Goal: Information Seeking & Learning: Learn about a topic

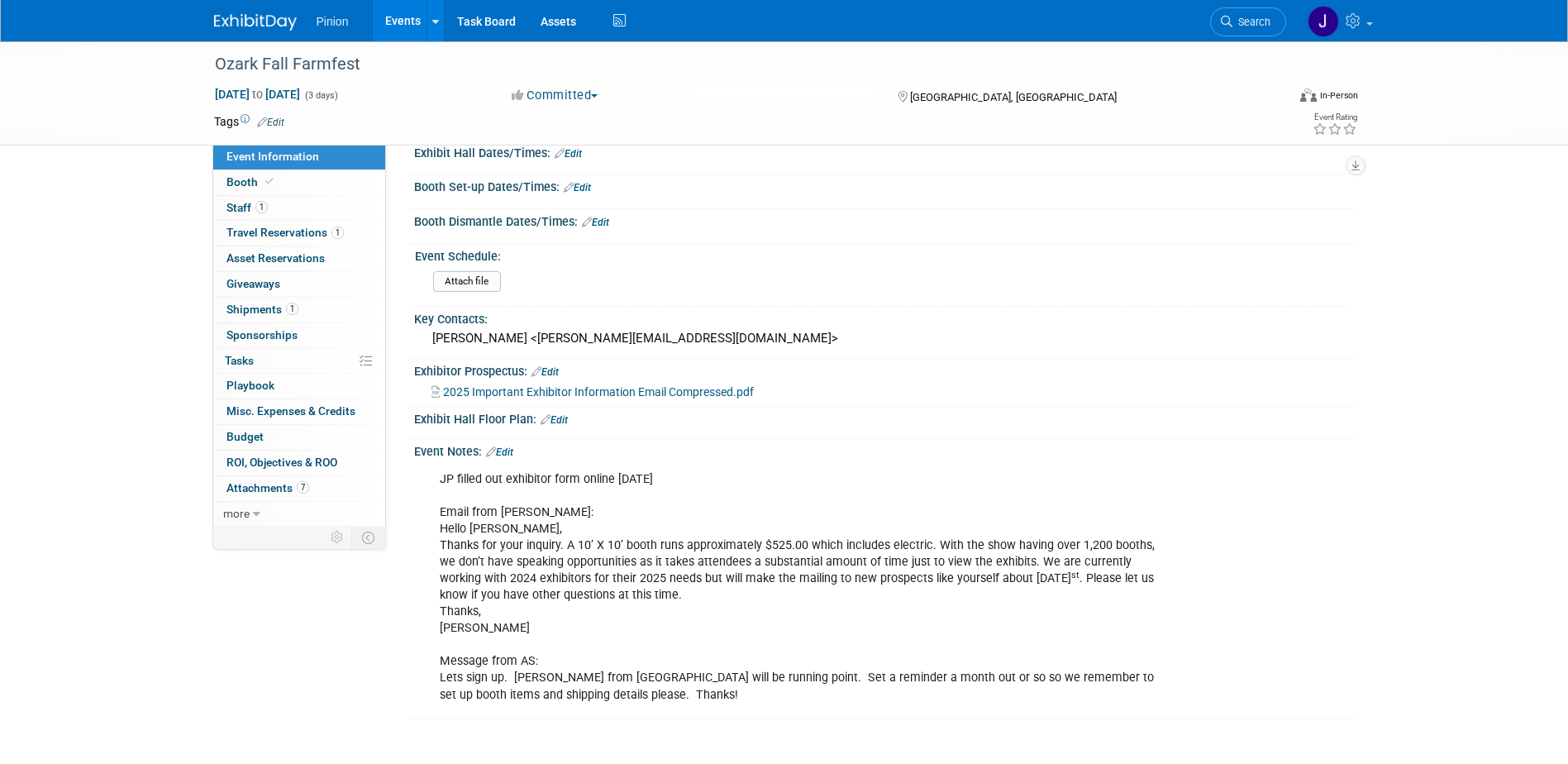
scroll to position [195, 0]
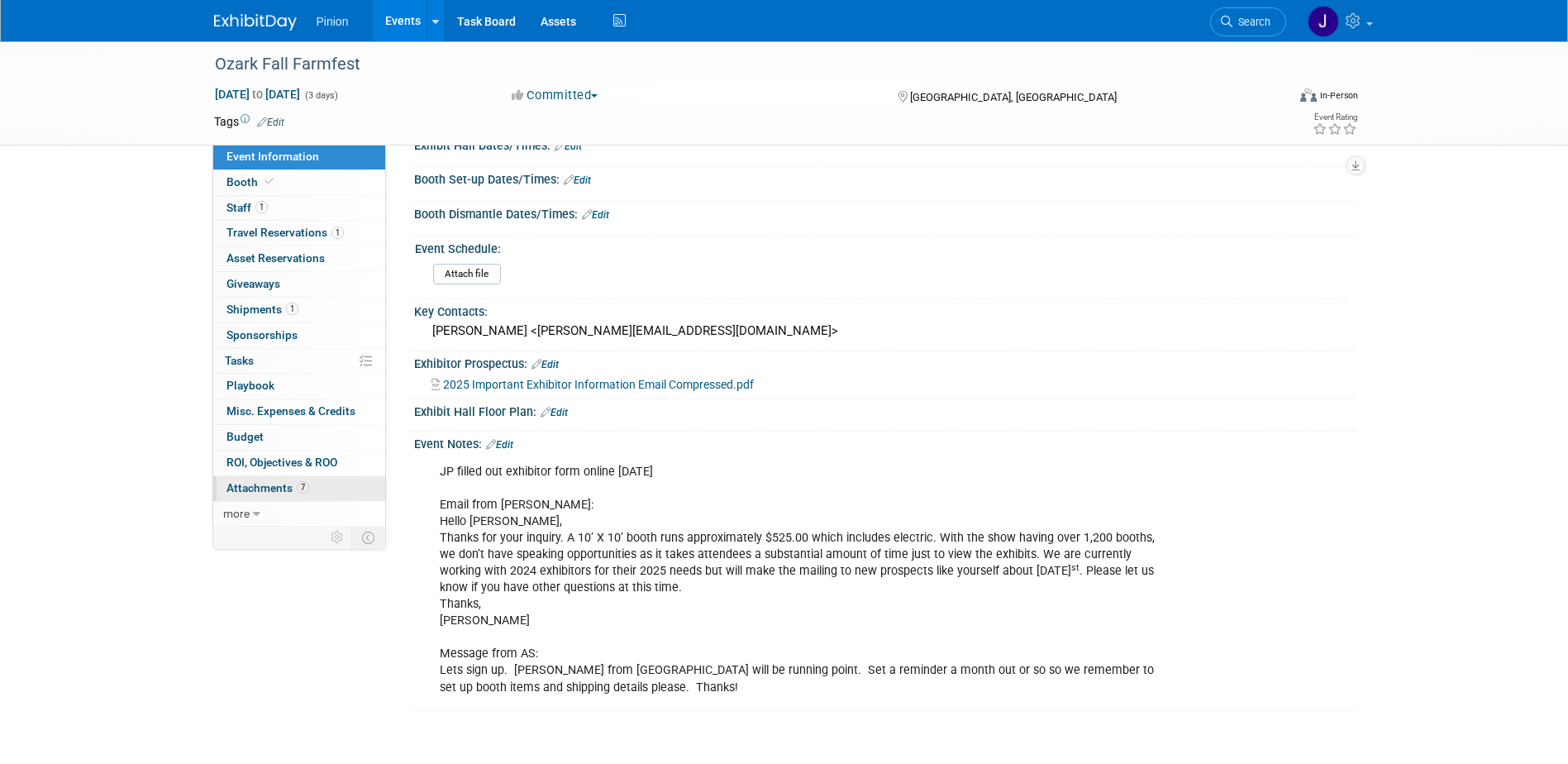
click at [271, 489] on span "Attachments 7" at bounding box center [268, 488] width 83 height 14
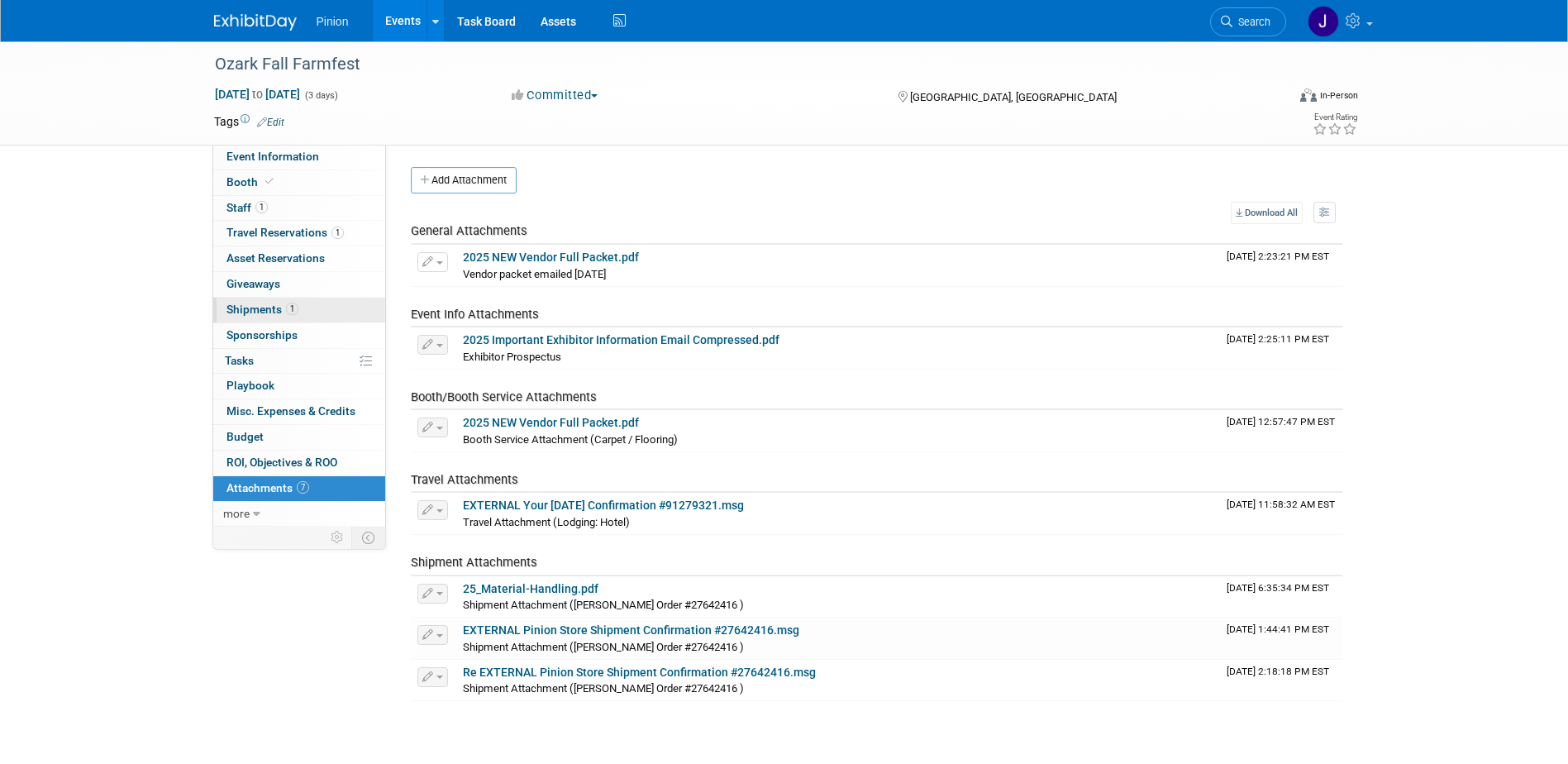
click at [297, 305] on span "1" at bounding box center [292, 308] width 13 height 13
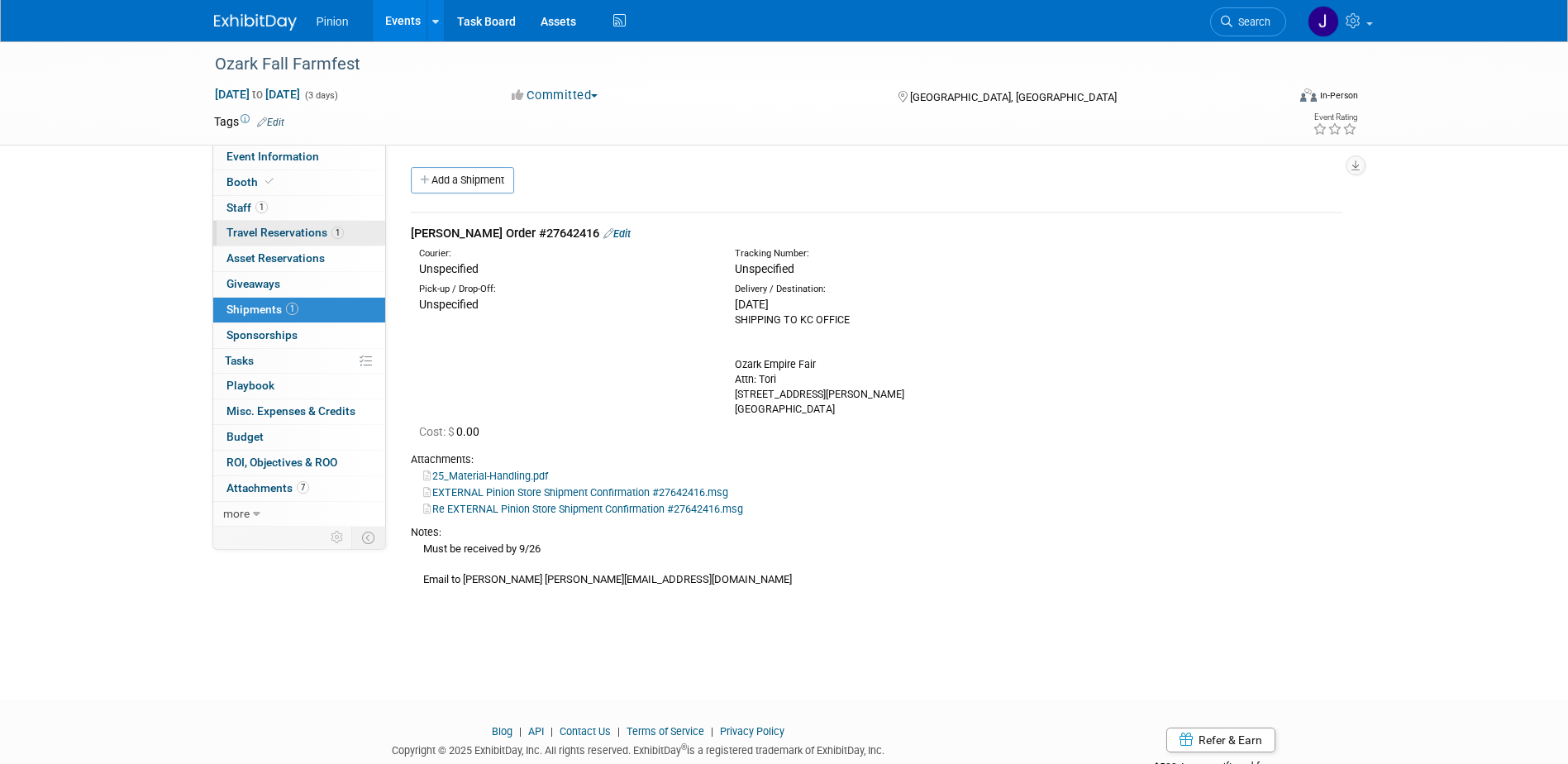
click at [275, 235] on span "Travel Reservations 1" at bounding box center [285, 232] width 117 height 14
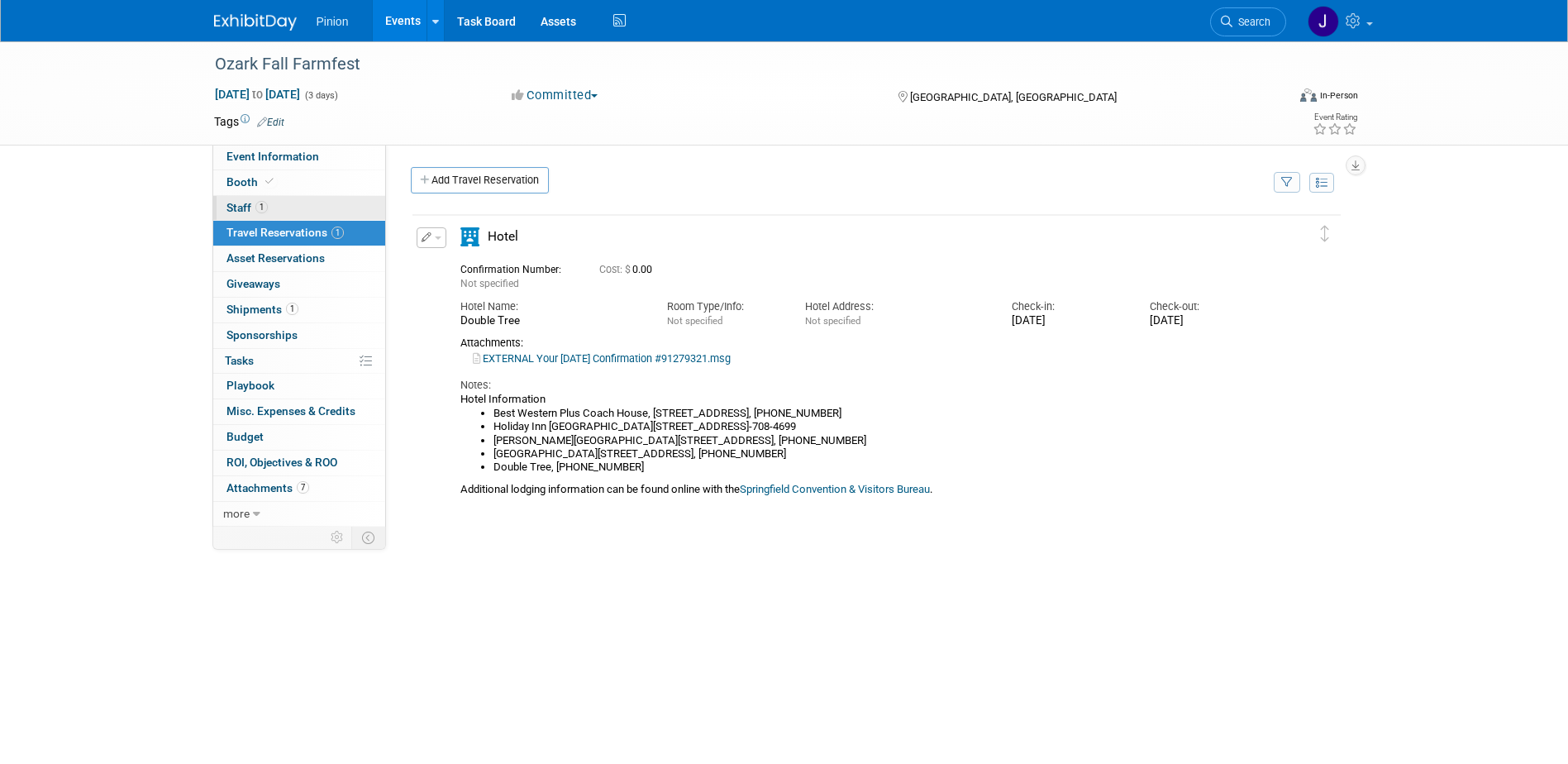
click at [246, 211] on span "Staff 1" at bounding box center [247, 208] width 41 height 14
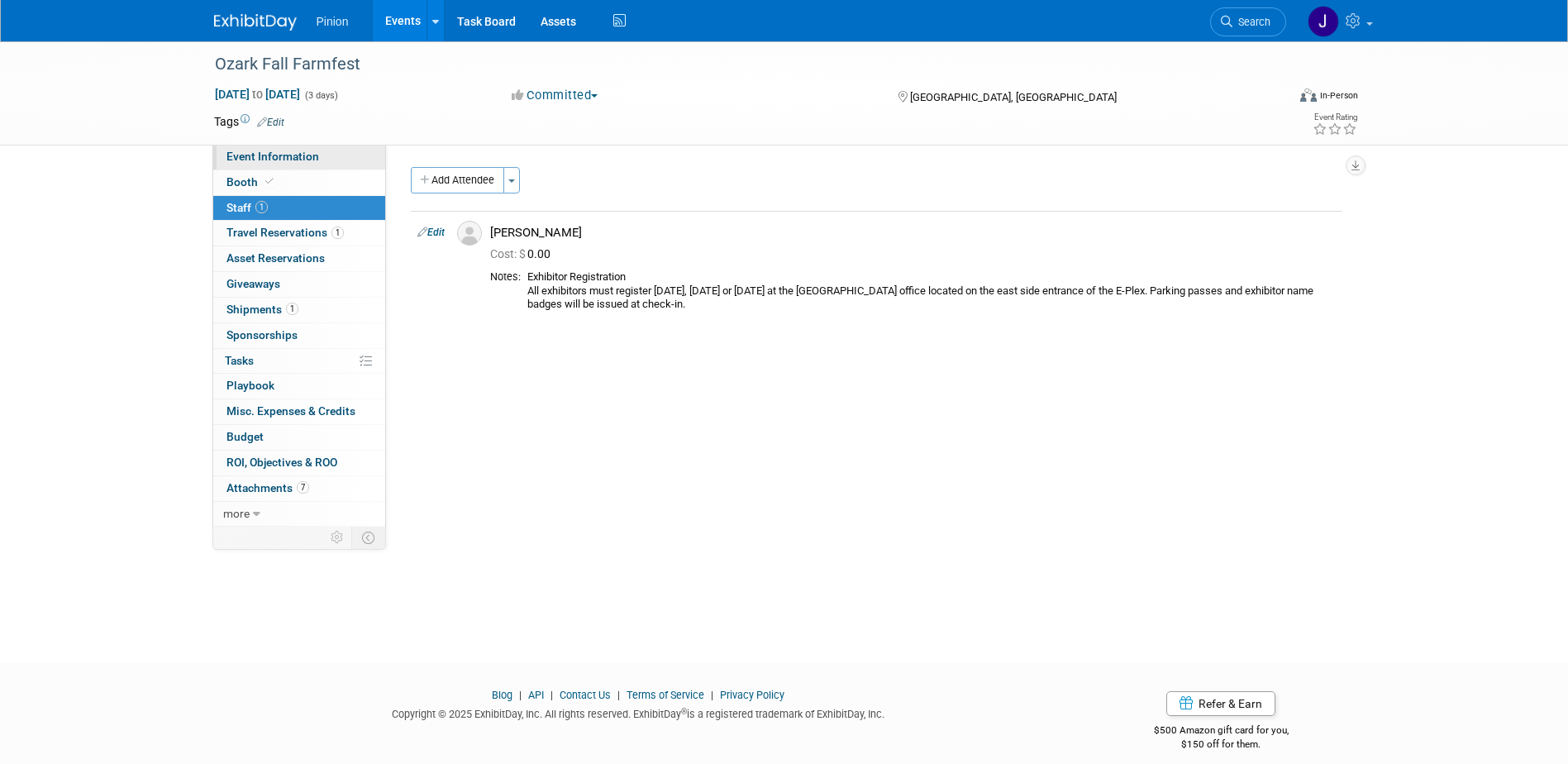
click at [260, 154] on span "Event Information" at bounding box center [273, 156] width 93 height 14
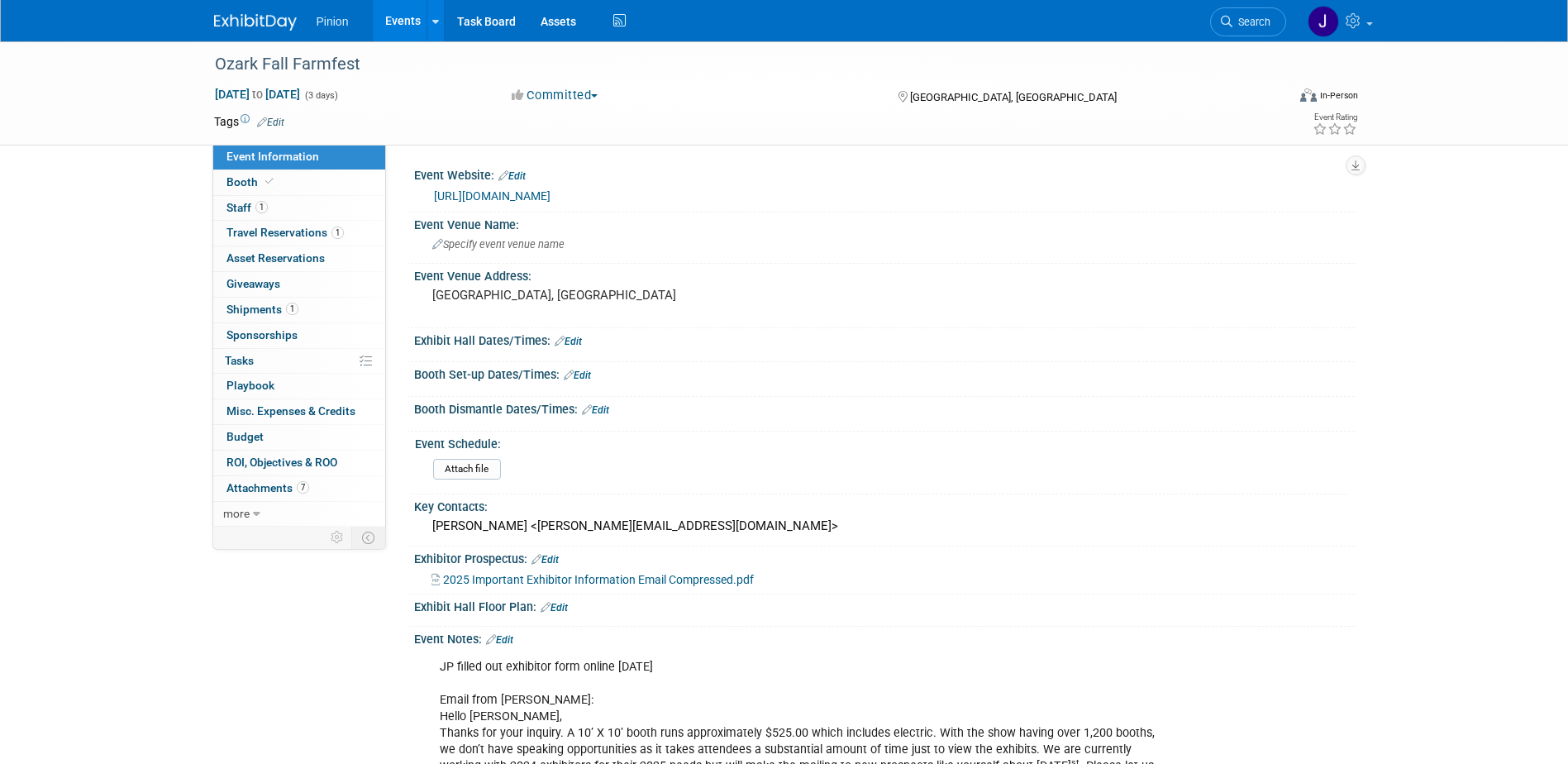
click at [258, 15] on img at bounding box center [256, 23] width 83 height 17
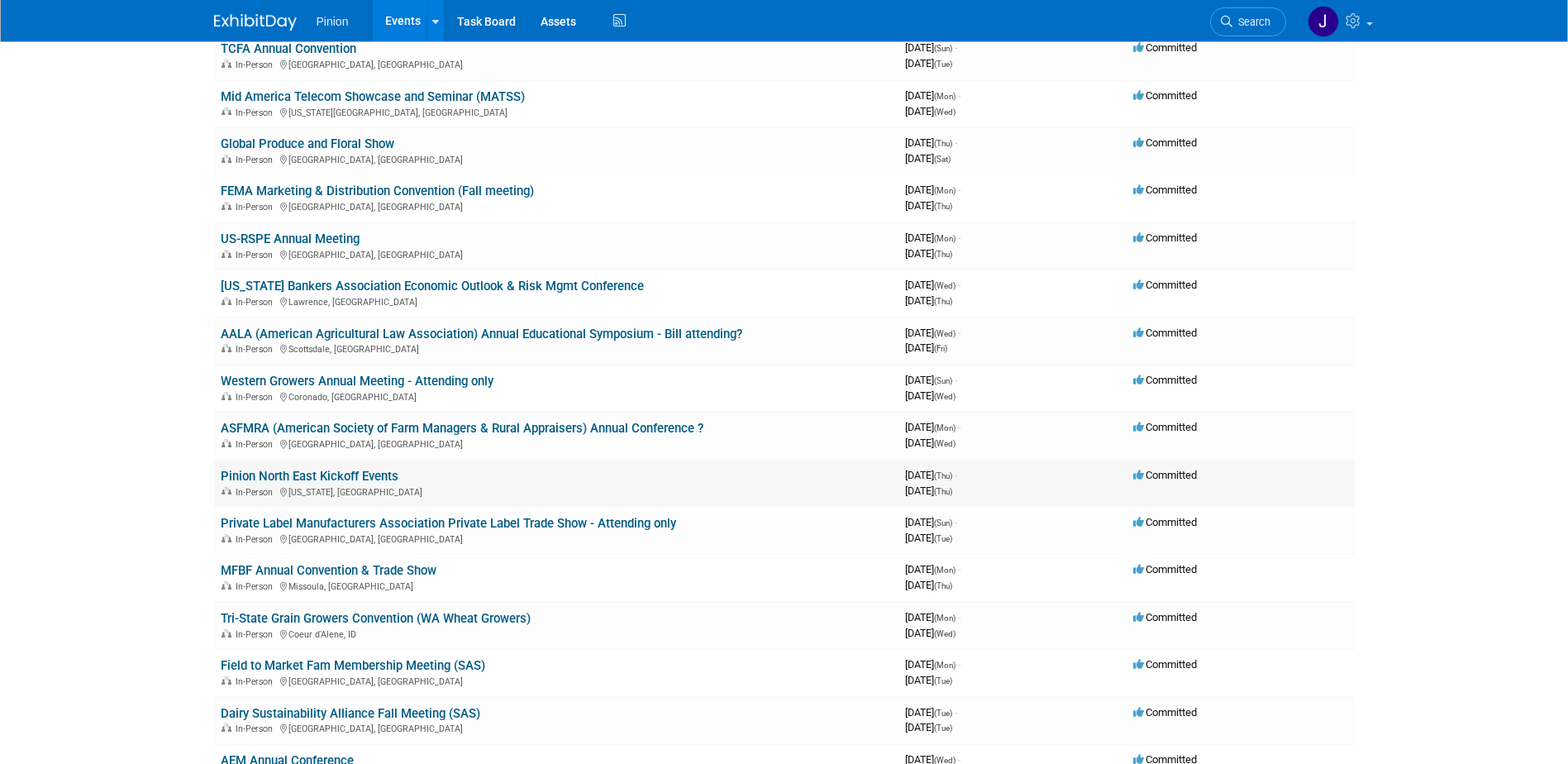
scroll to position [383, 0]
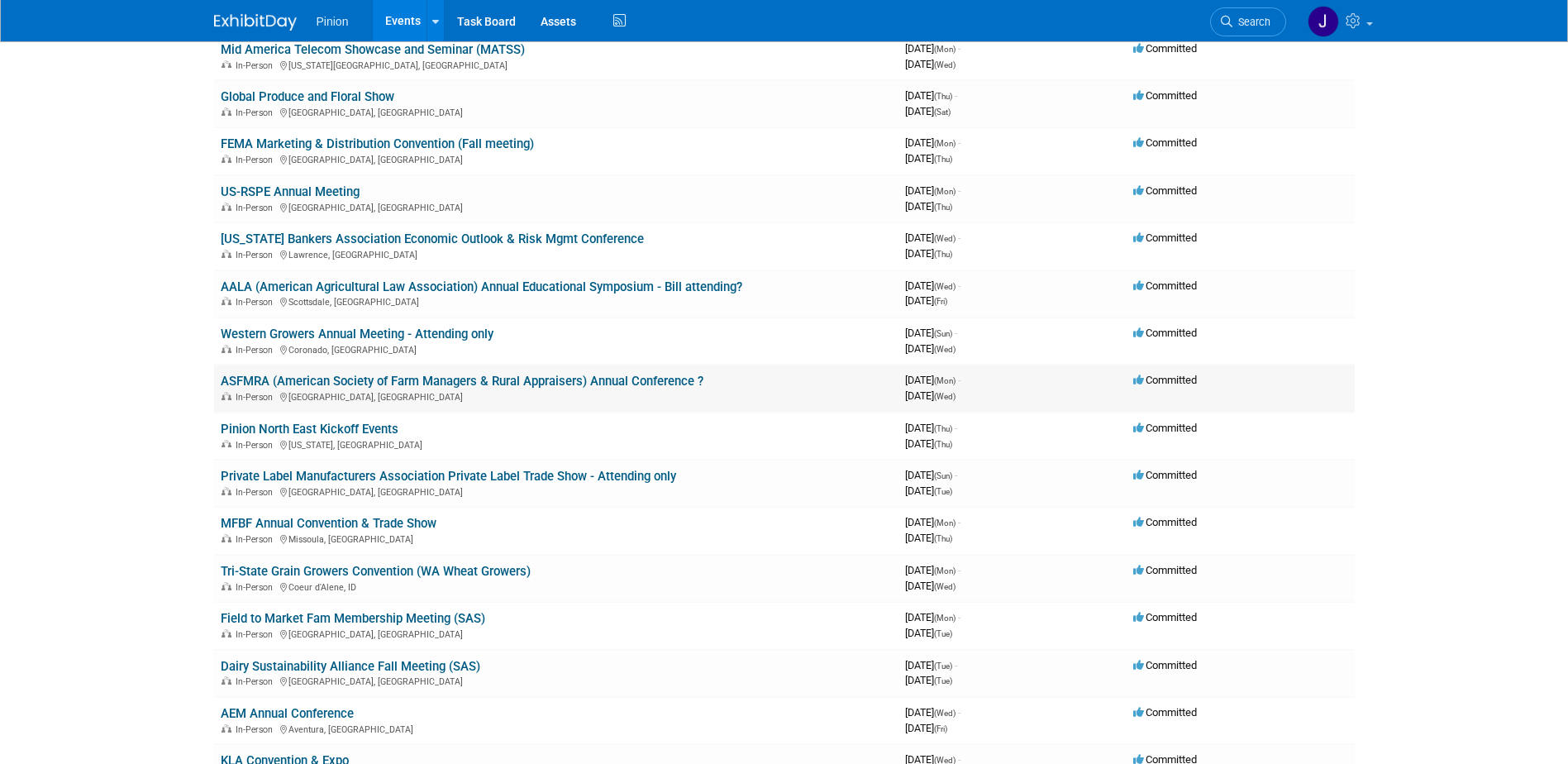
click at [265, 380] on link "ASFMRA (American Society of Farm Managers & Rural Appraisers) Annual Conference…" at bounding box center [462, 382] width 483 height 15
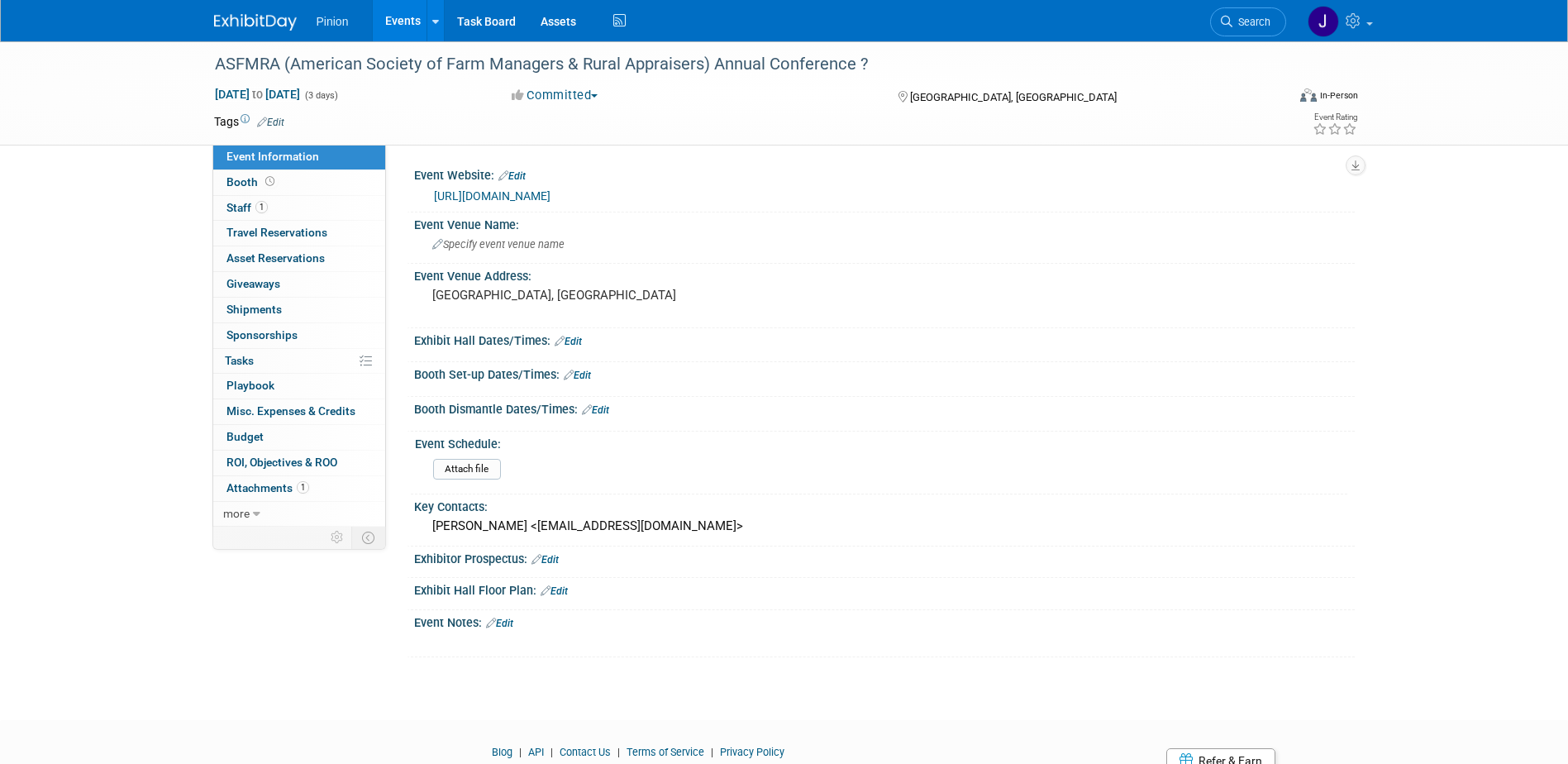
click at [551, 195] on link "https://www.asfmra.org/conferences/annualconference" at bounding box center [492, 196] width 117 height 14
click at [254, 11] on link at bounding box center [265, 14] width 102 height 14
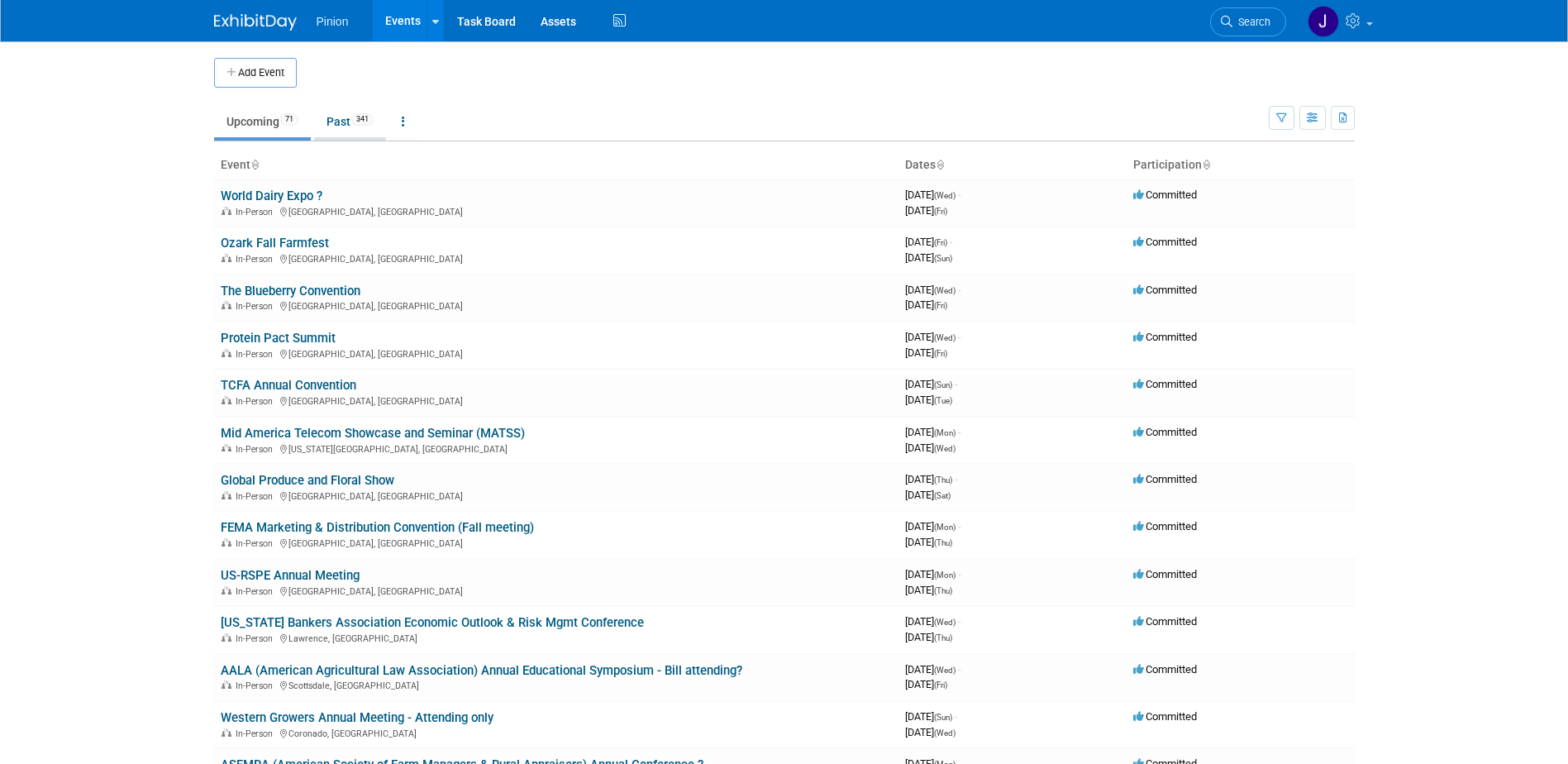
click at [358, 112] on link "Past 341" at bounding box center [350, 121] width 72 height 31
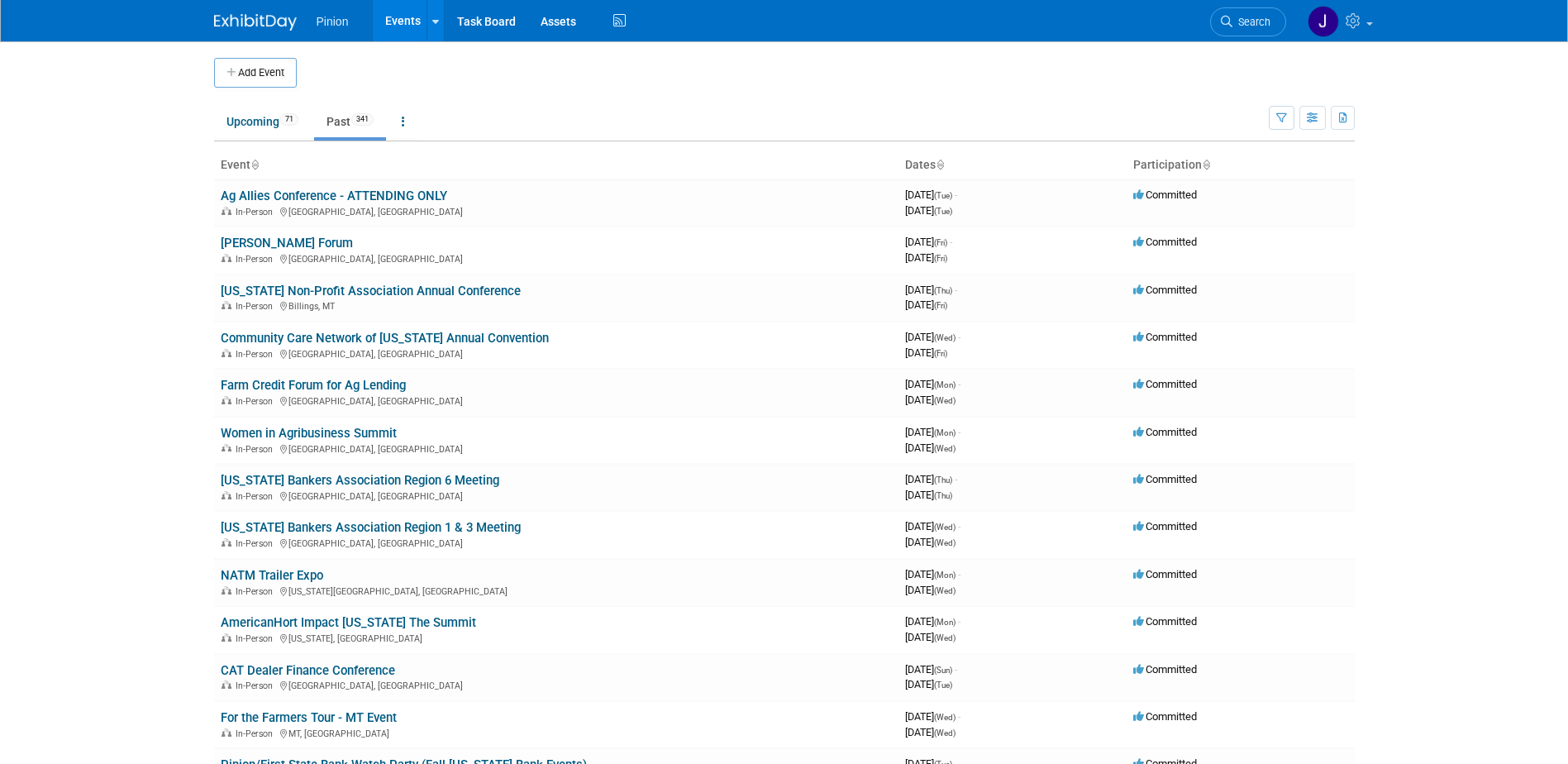
click at [258, 165] on icon at bounding box center [255, 165] width 8 height 11
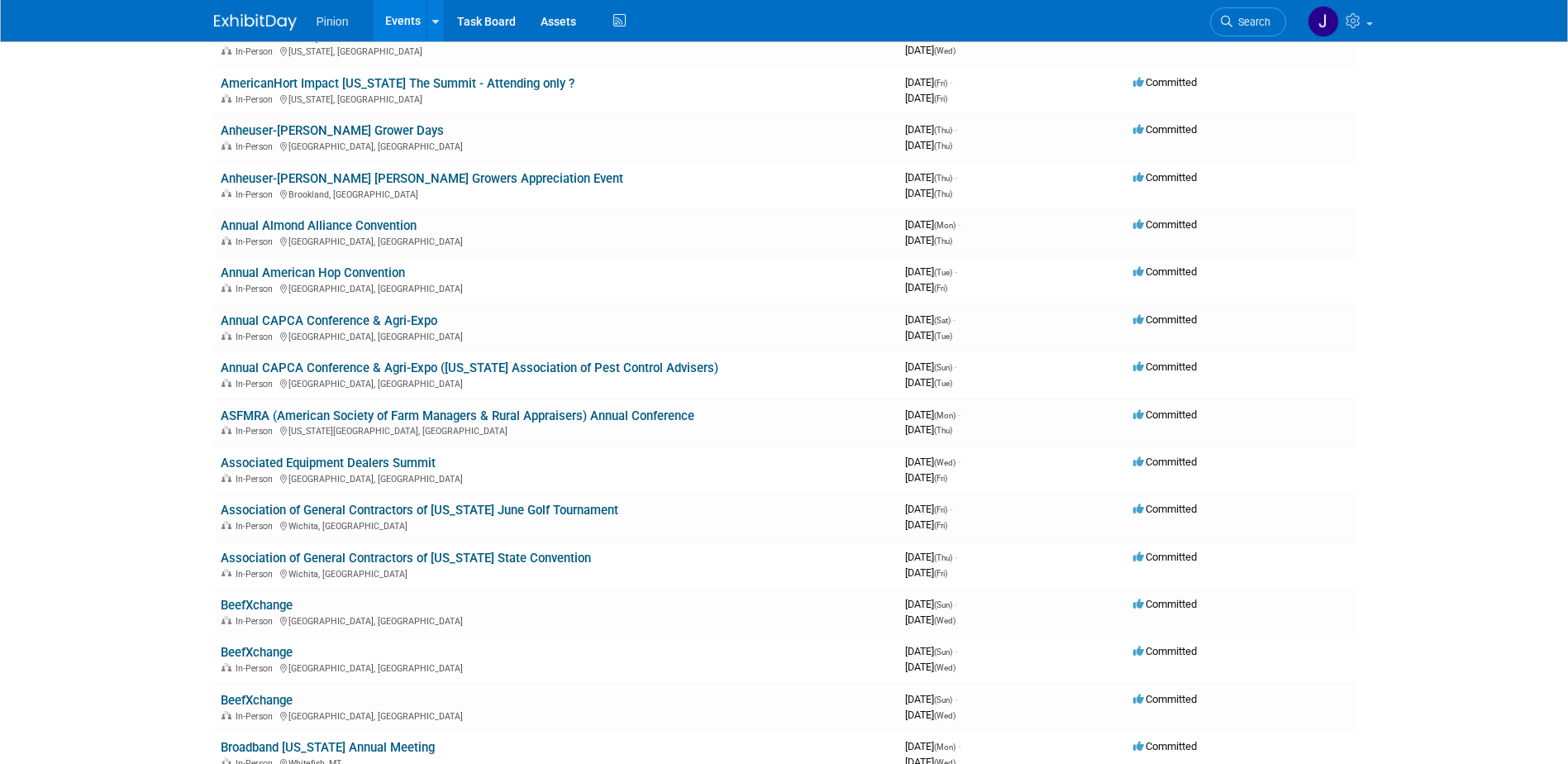
scroll to position [1867, 0]
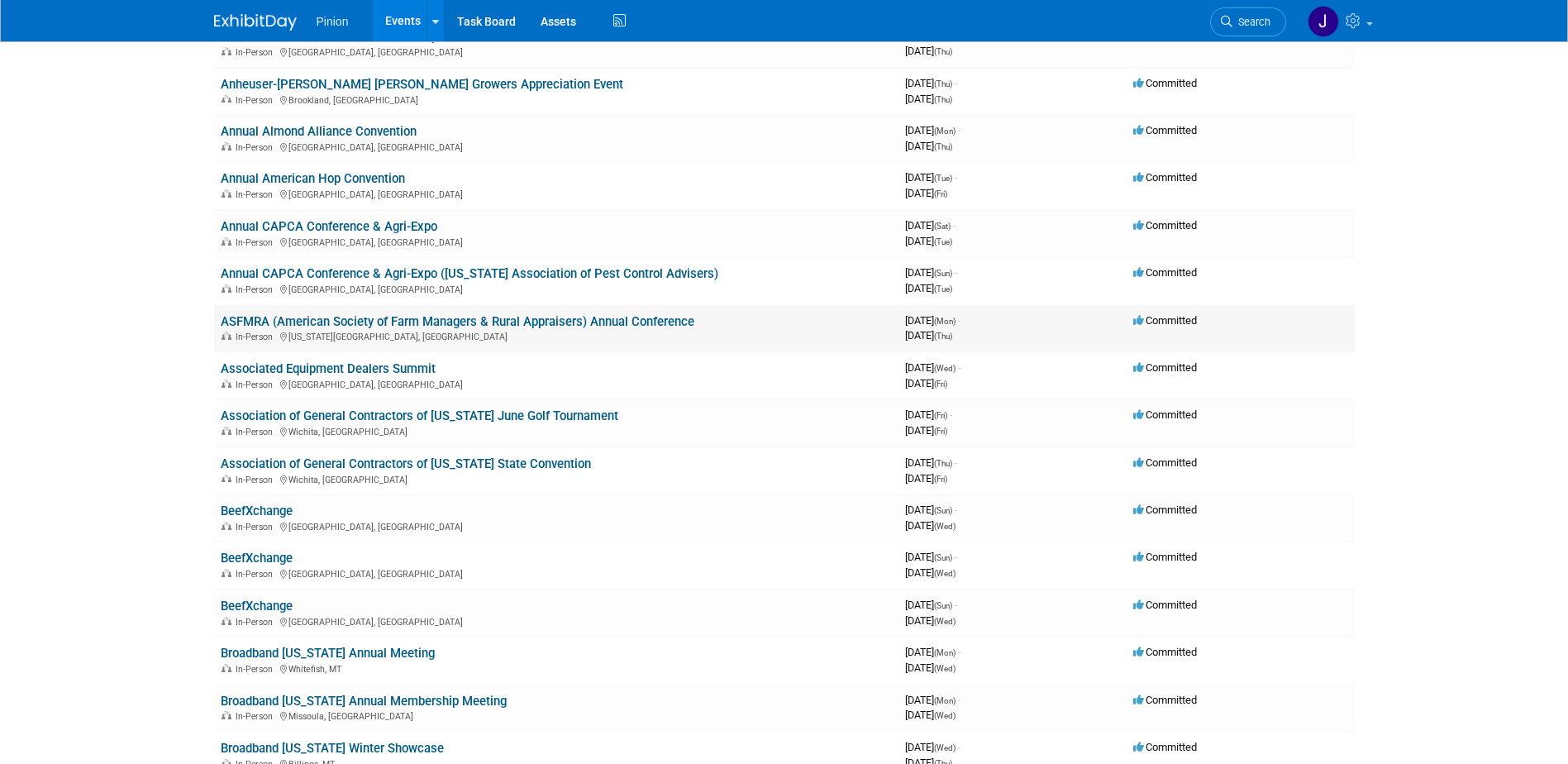
click at [295, 317] on link "ASFMRA (American Society of Farm Managers & Rural Appraisers) Annual Conference" at bounding box center [457, 322] width 474 height 15
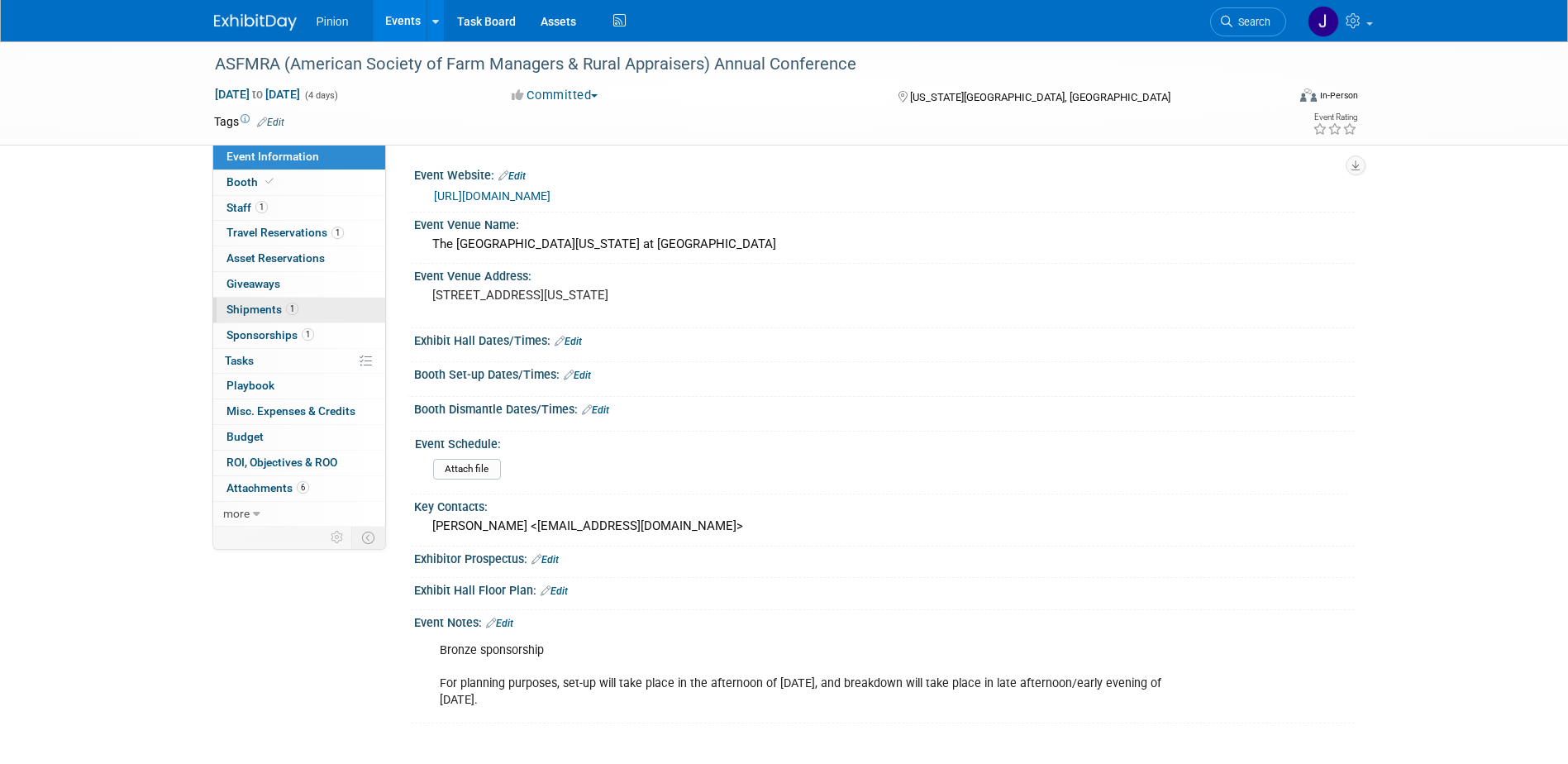
click at [277, 307] on span "Shipments 1" at bounding box center [262, 309] width 72 height 14
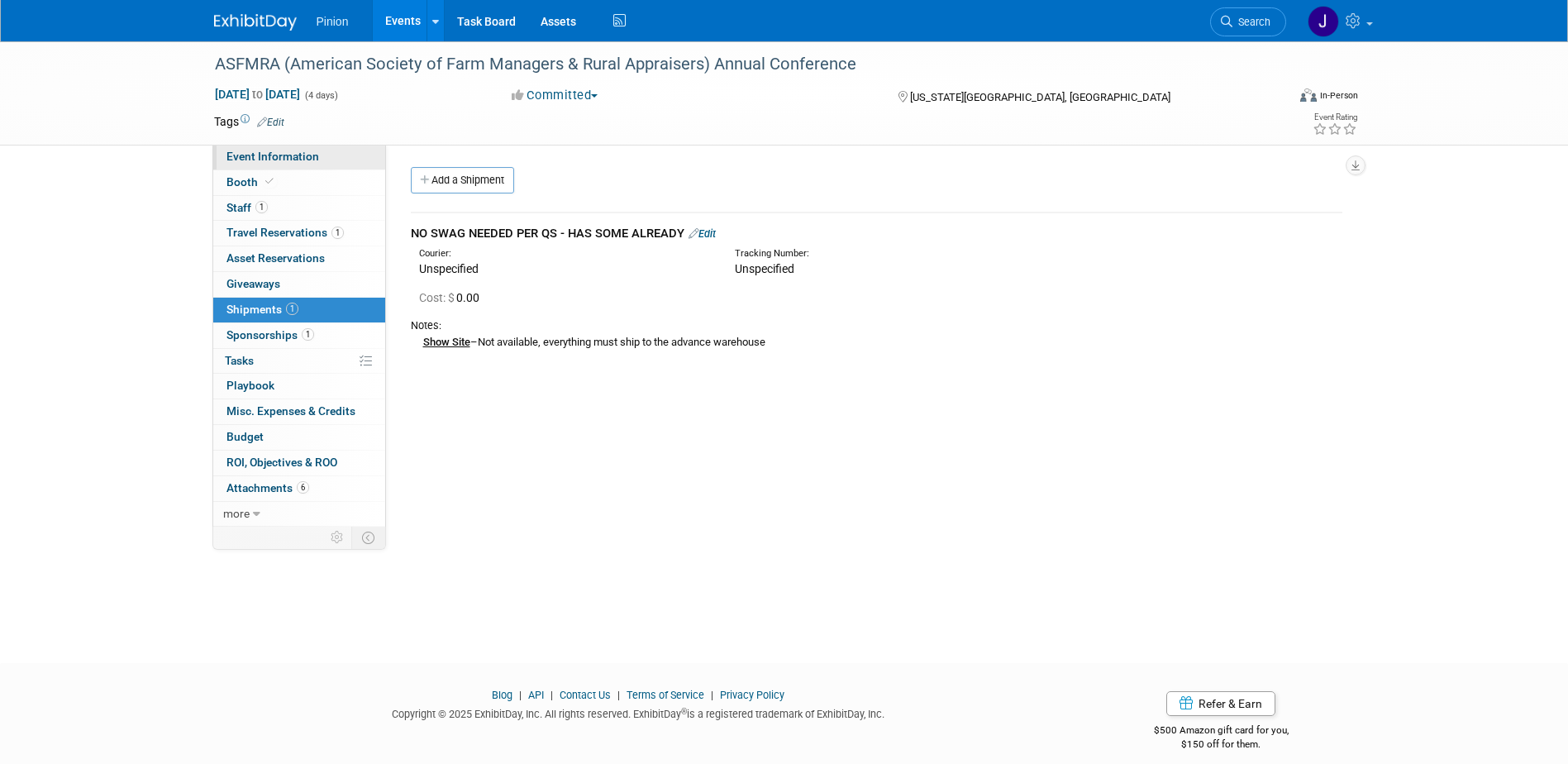
click at [297, 159] on span "Event Information" at bounding box center [273, 156] width 93 height 14
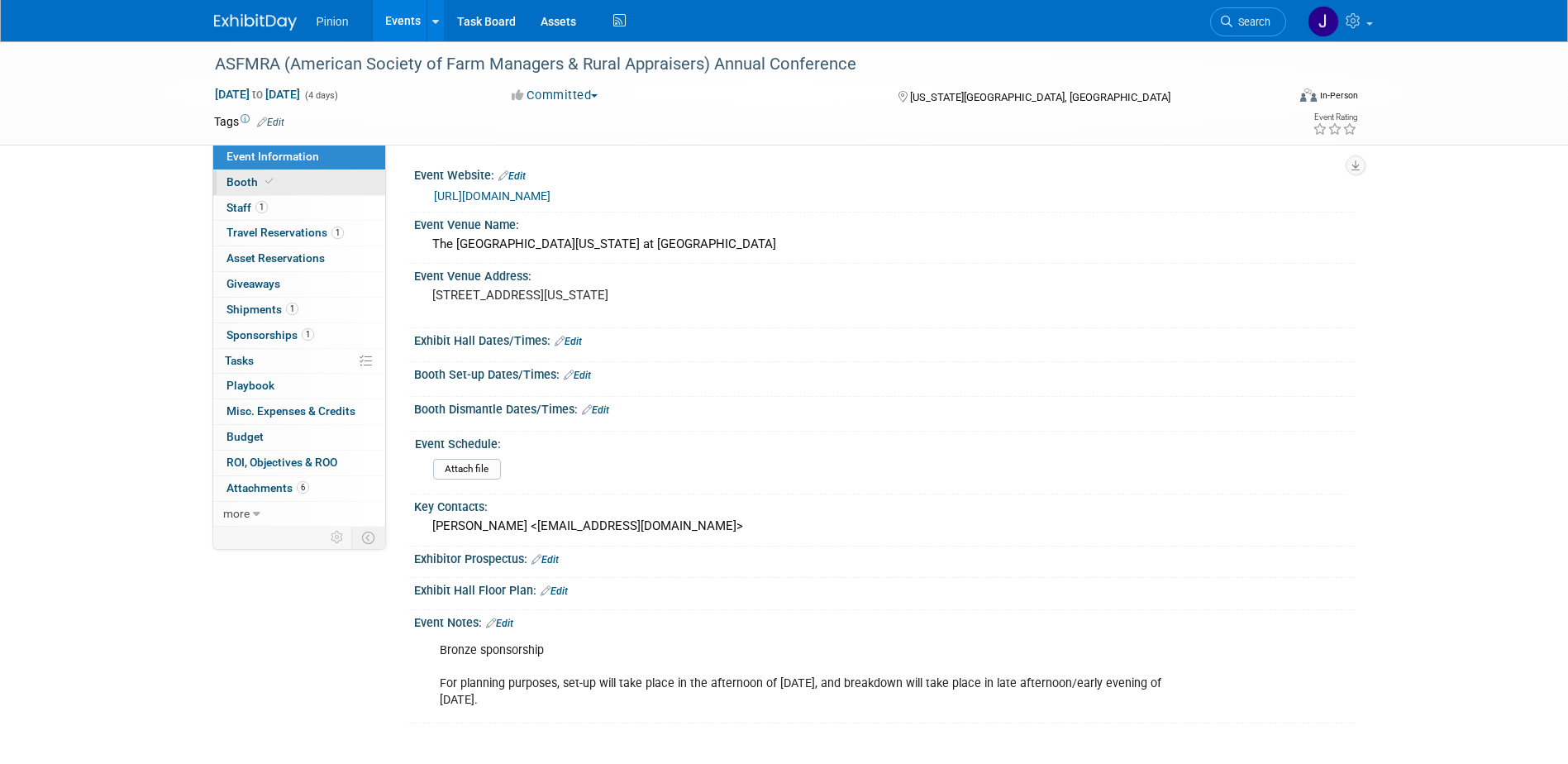
click at [240, 182] on span "Booth" at bounding box center [252, 182] width 51 height 14
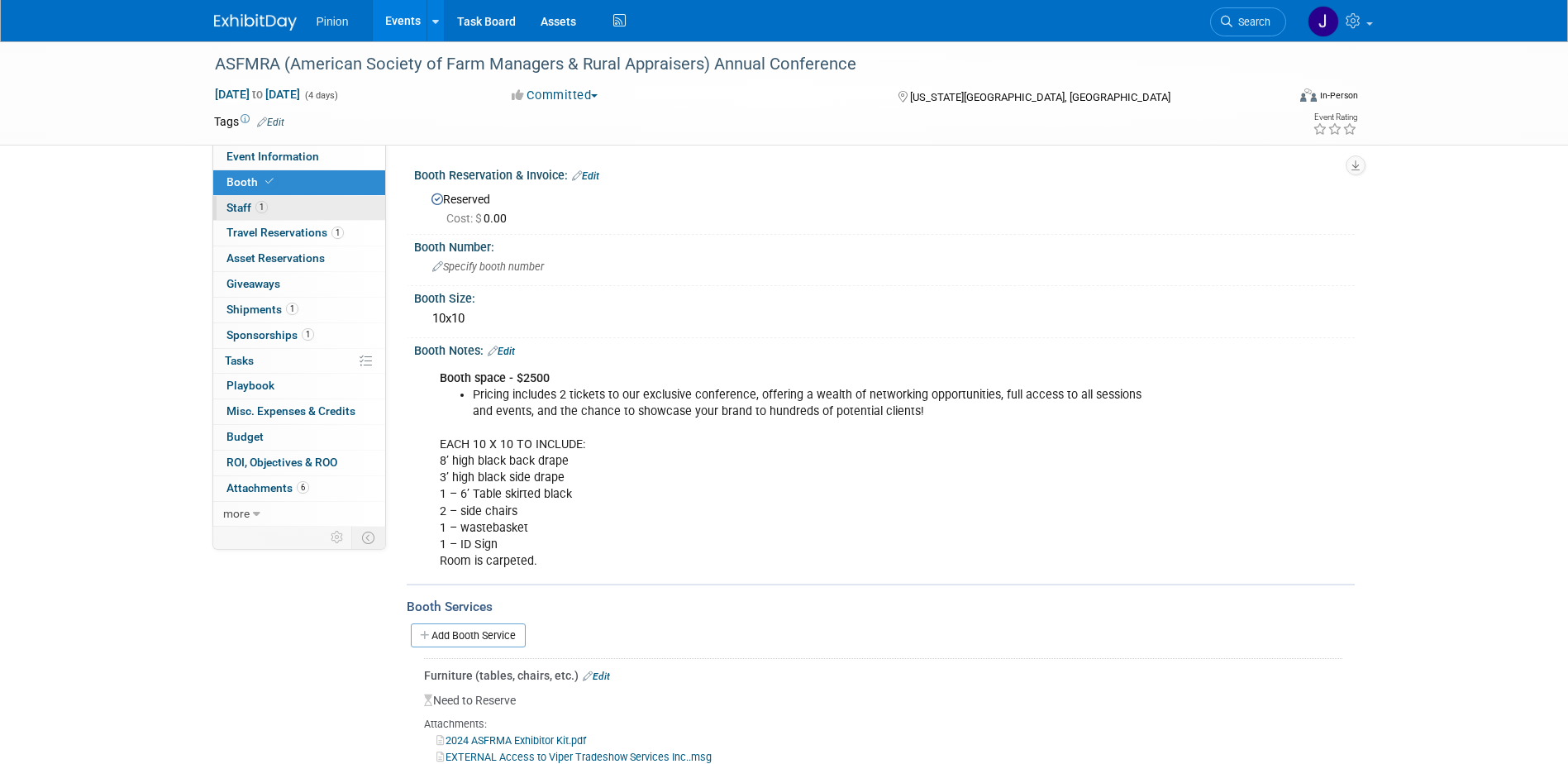
click at [276, 202] on link "1 Staff 1" at bounding box center [300, 208] width 172 height 24
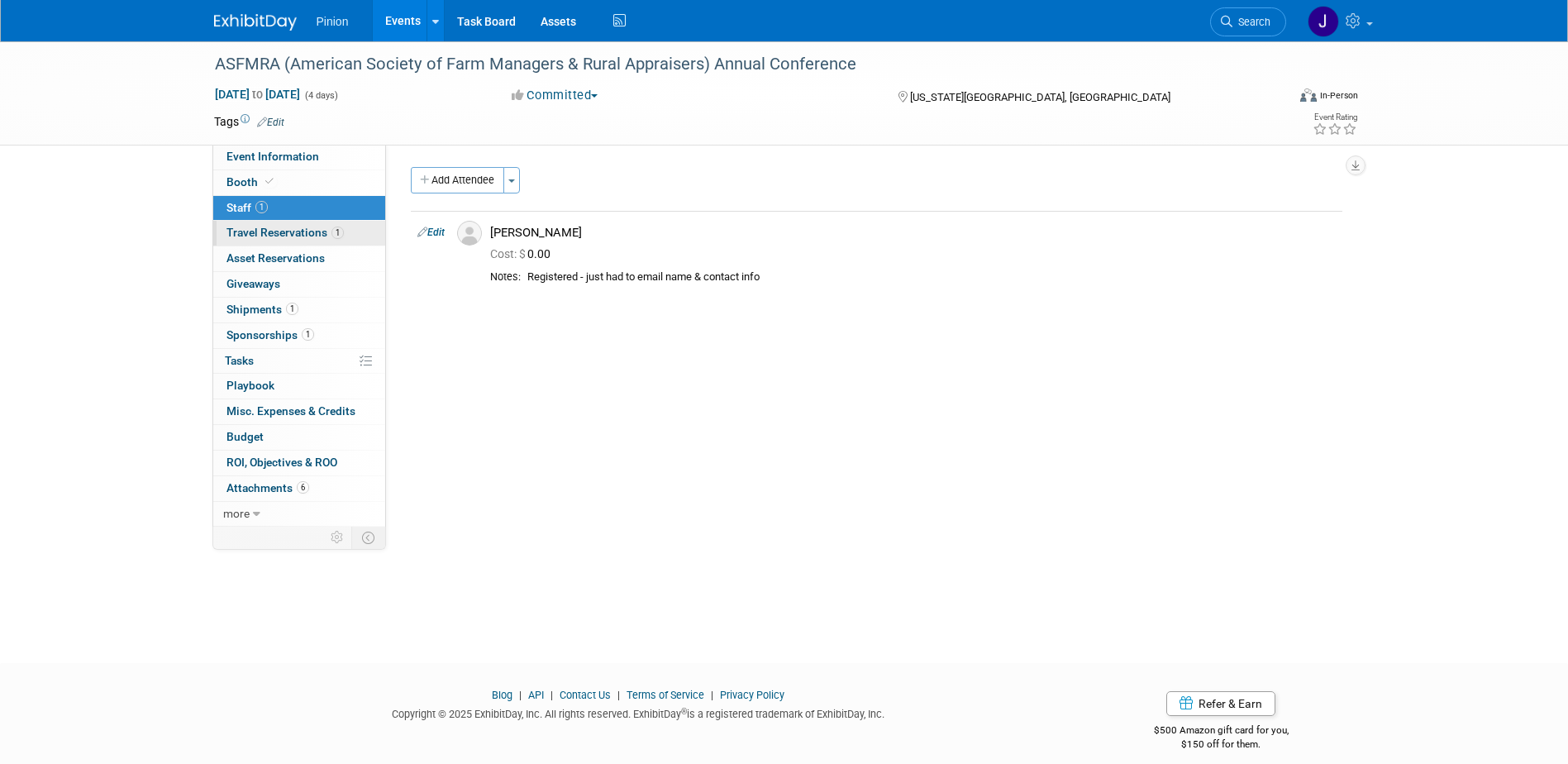
click at [292, 227] on span "Travel Reservations 1" at bounding box center [285, 232] width 117 height 14
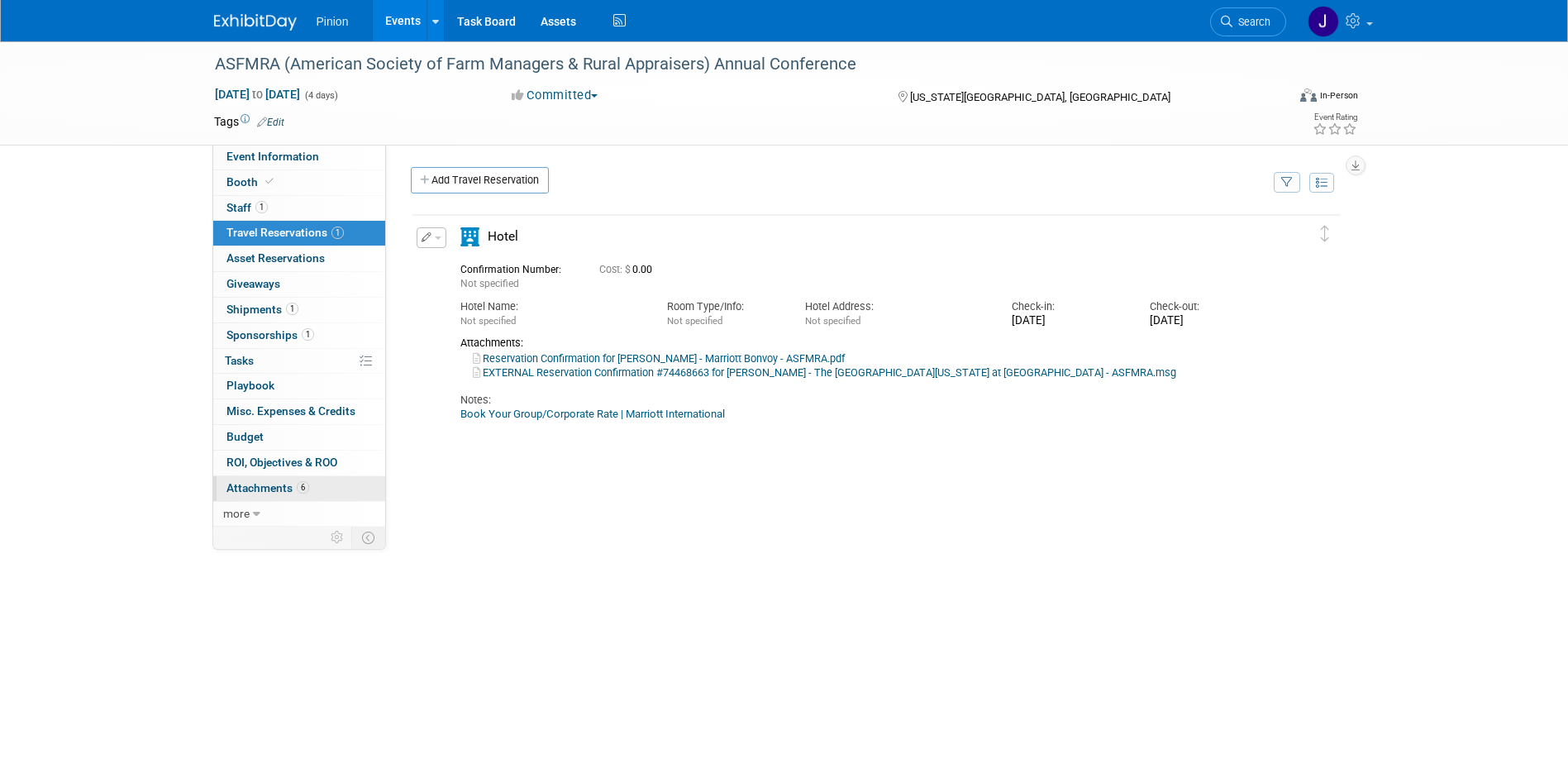
click at [304, 486] on span "6" at bounding box center [303, 487] width 13 height 13
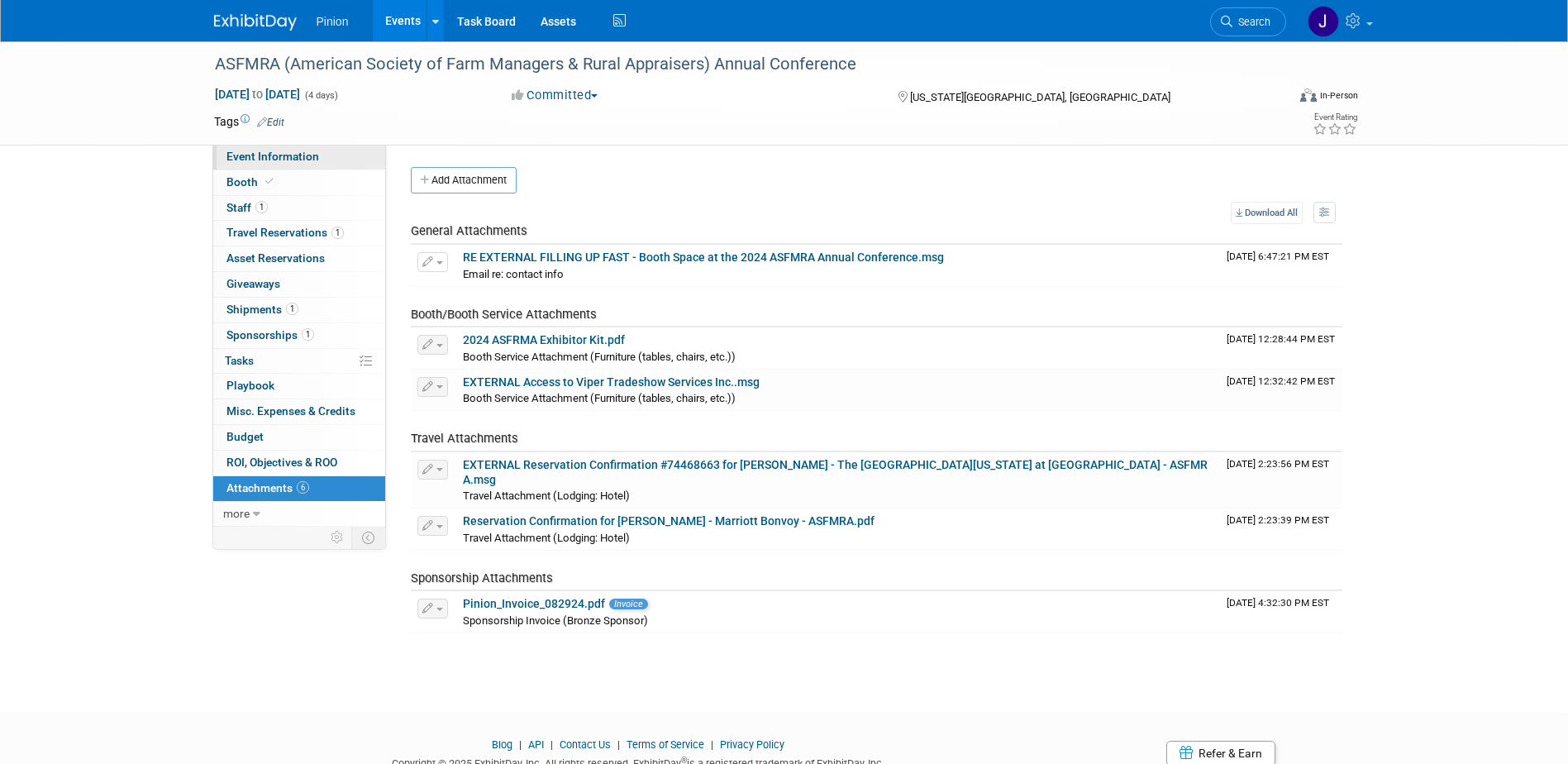
click at [278, 154] on span "Event Information" at bounding box center [273, 156] width 93 height 14
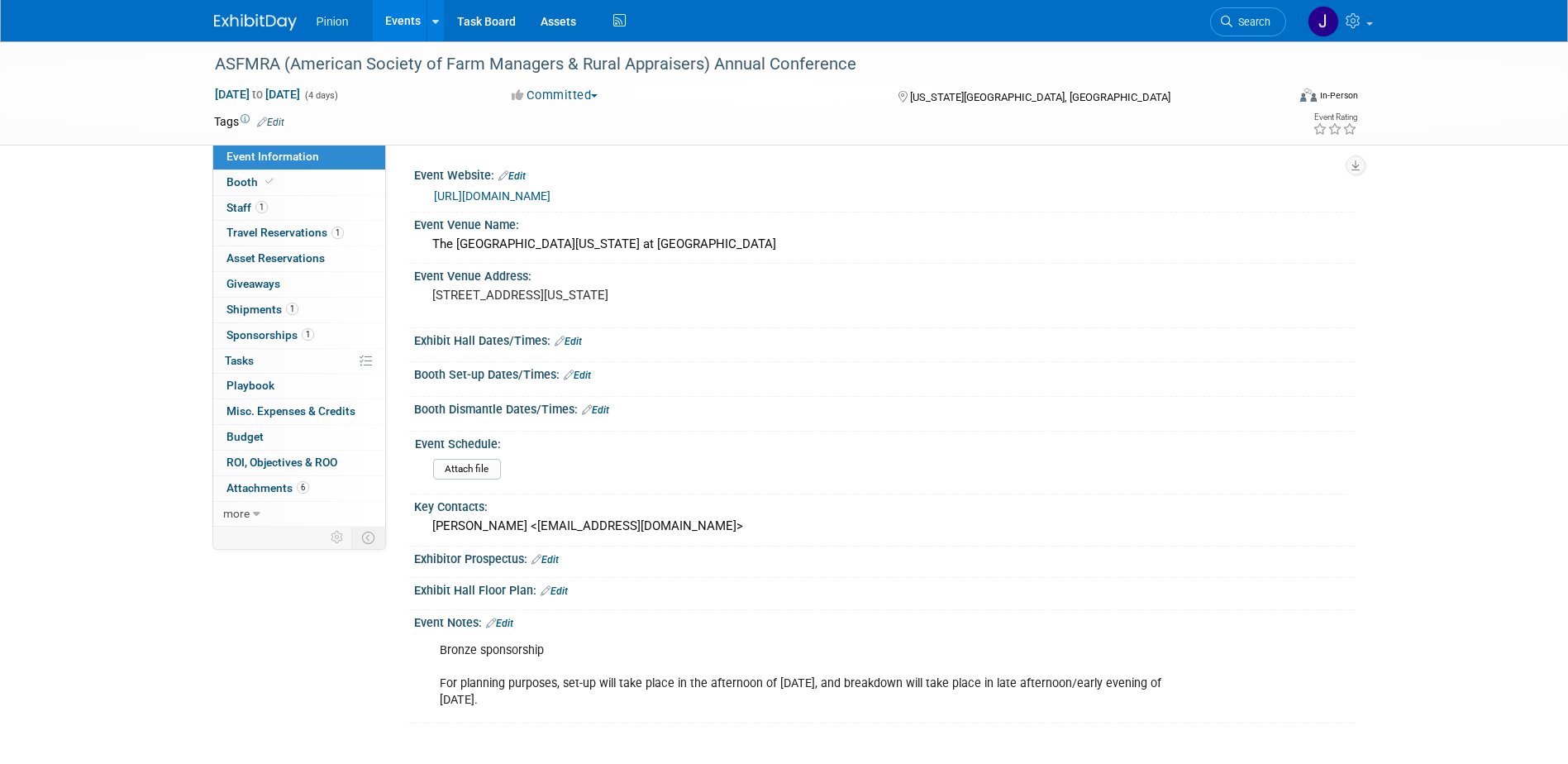
click at [748, 437] on div "Event Schedule:" at bounding box center [882, 442] width 932 height 20
drag, startPoint x: 709, startPoint y: 527, endPoint x: 432, endPoint y: 523, distance: 277.0
click at [432, 523] on div "Brittany Tommelein <btommelein@asfmra.org>" at bounding box center [884, 526] width 916 height 25
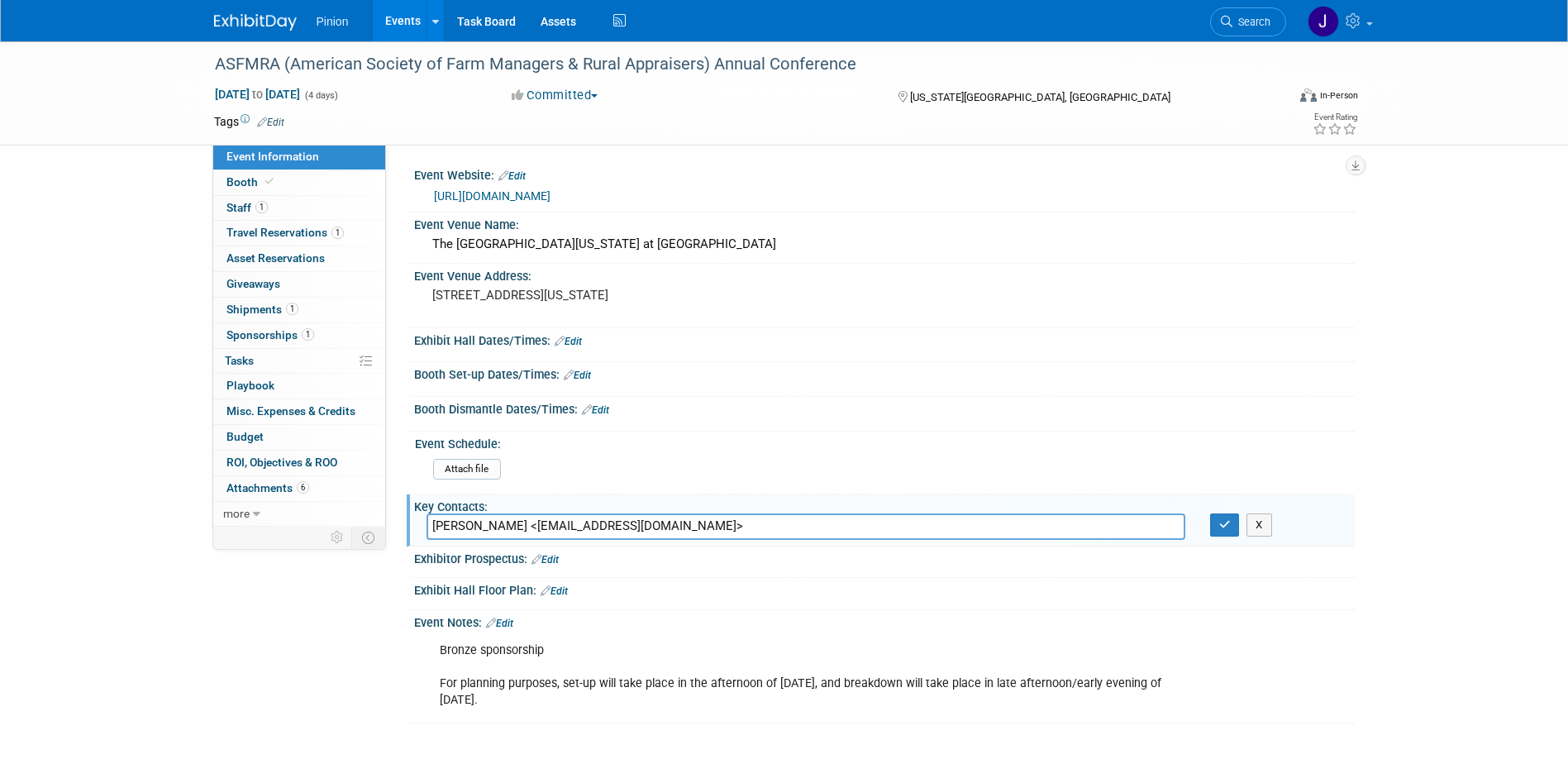
drag, startPoint x: 443, startPoint y: 527, endPoint x: 705, endPoint y: 631, distance: 281.9
click at [705, 631] on div "Bronze sponsorship For planning purposes, set-up will take place in the afterno…" at bounding box center [882, 634] width 920 height 8
drag, startPoint x: 717, startPoint y: 524, endPoint x: 324, endPoint y: 524, distance: 393.0
click at [324, 524] on div "Event Information Event Info Booth Booth 1 Staff 1 Staff 1 Travel Reservations …" at bounding box center [784, 382] width 1166 height 682
click at [1234, 523] on button "button" at bounding box center [1224, 524] width 30 height 23
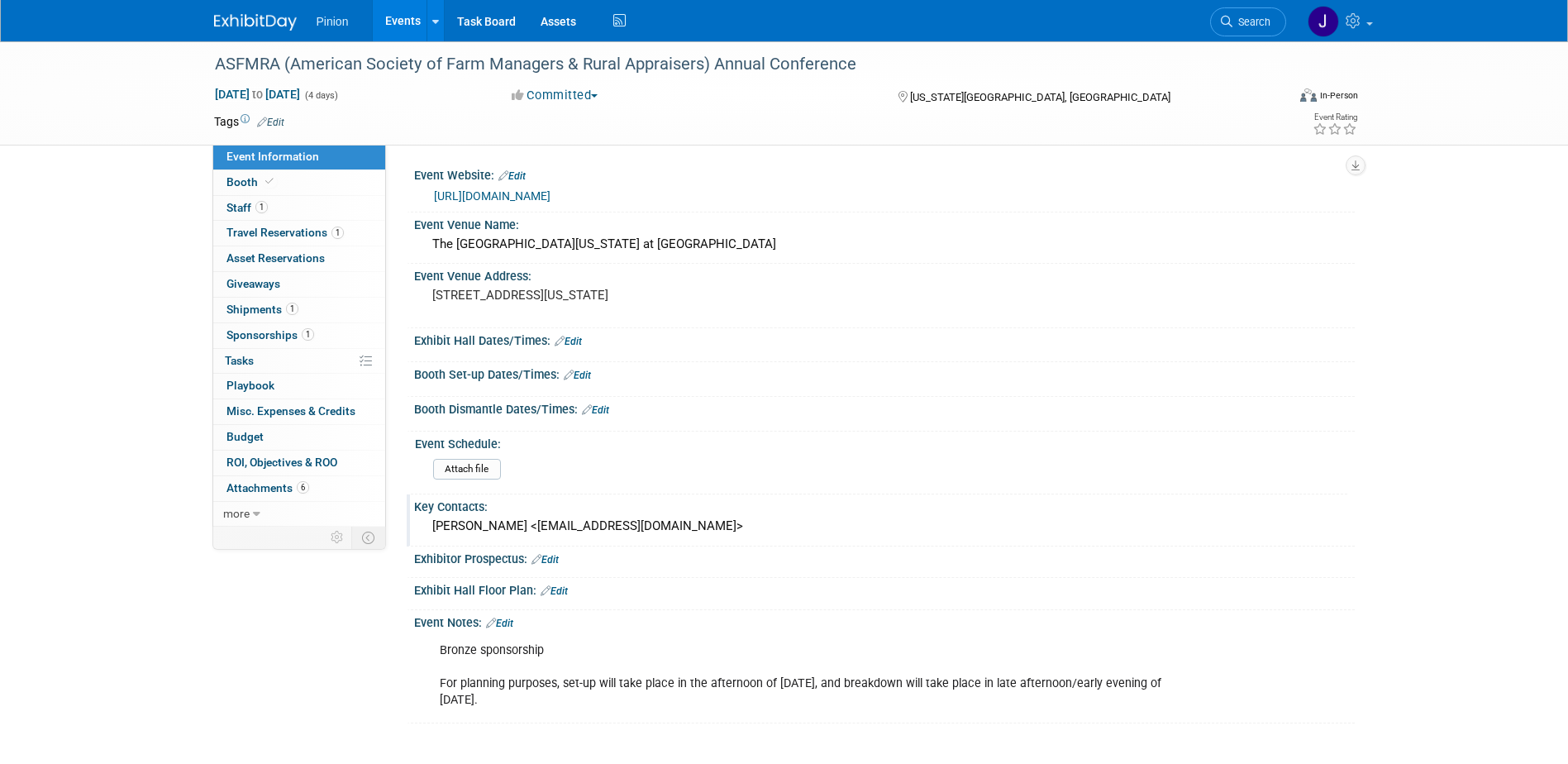
click at [266, 20] on img at bounding box center [256, 23] width 83 height 17
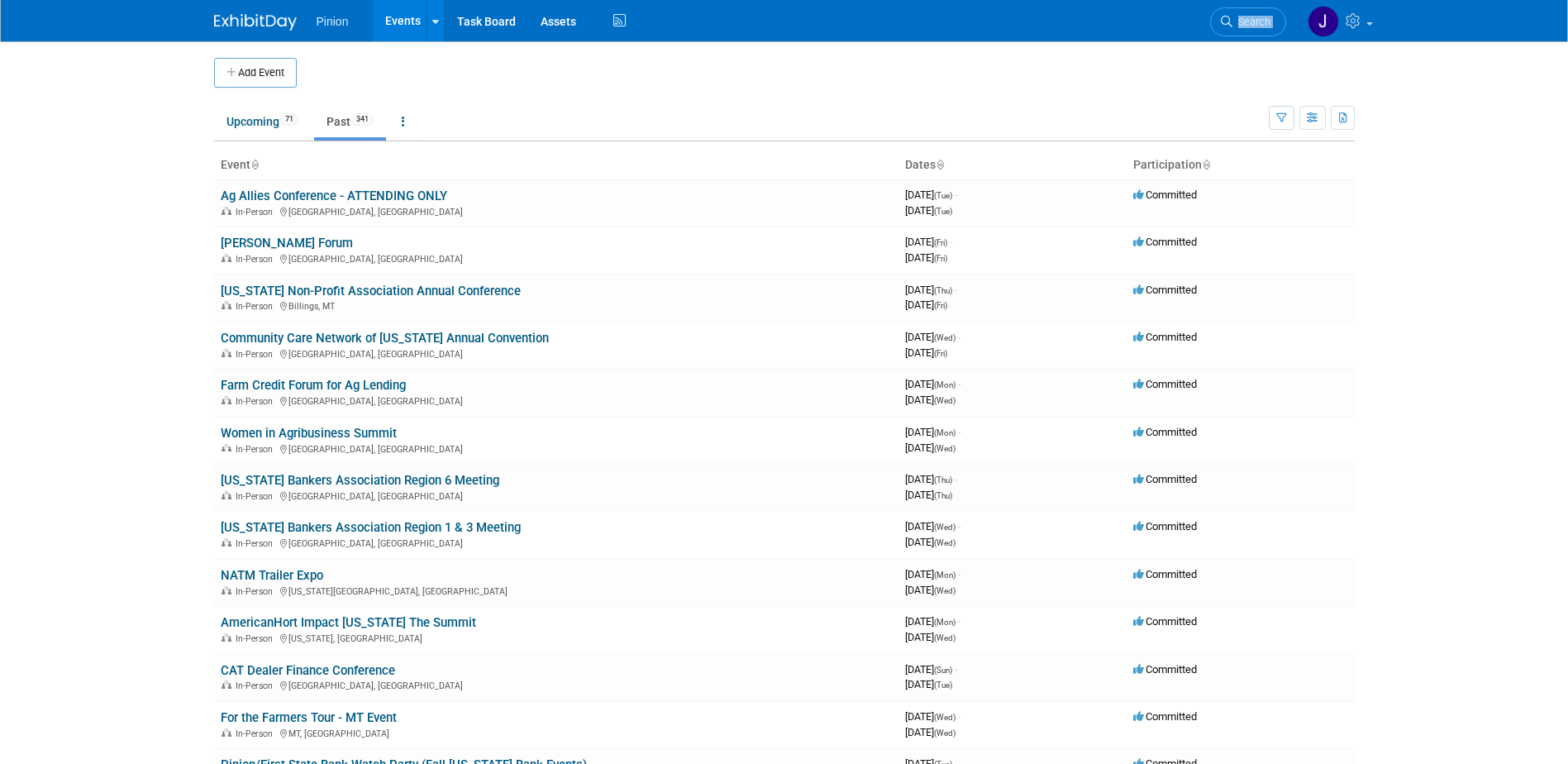
drag, startPoint x: 1567, startPoint y: 35, endPoint x: 1560, endPoint y: 70, distance: 35.7
click at [1560, 70] on body "Pinion Events Add Event Bulk Upload Events Shareable Event Boards Recently View…" at bounding box center [784, 382] width 1568 height 764
click at [1404, 545] on body "Pinion Events Add Event Bulk Upload Events Shareable Event Boards Recently View…" at bounding box center [784, 382] width 1568 height 764
click at [254, 117] on link "Upcoming 71" at bounding box center [263, 121] width 97 height 31
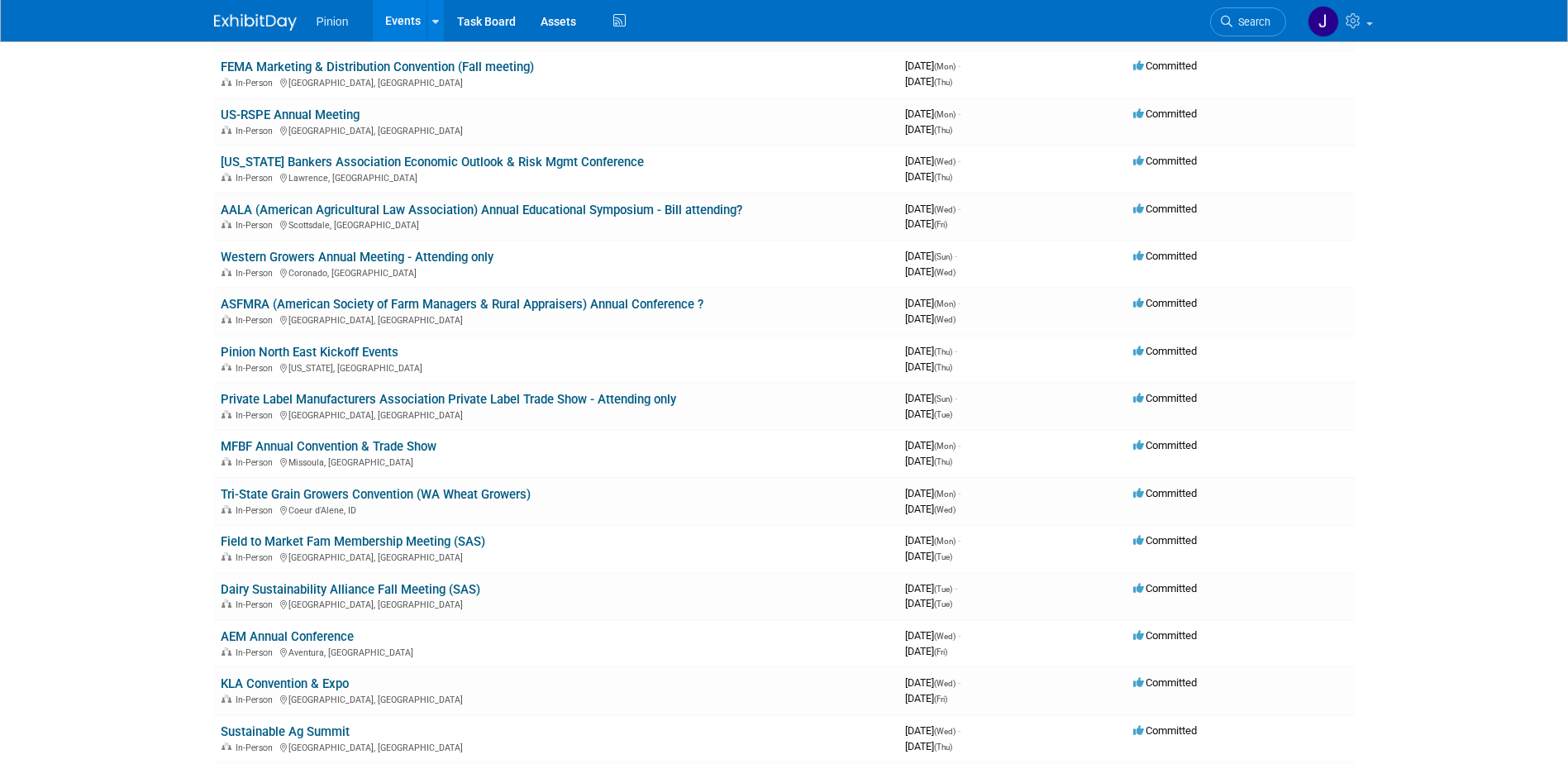
scroll to position [443, 0]
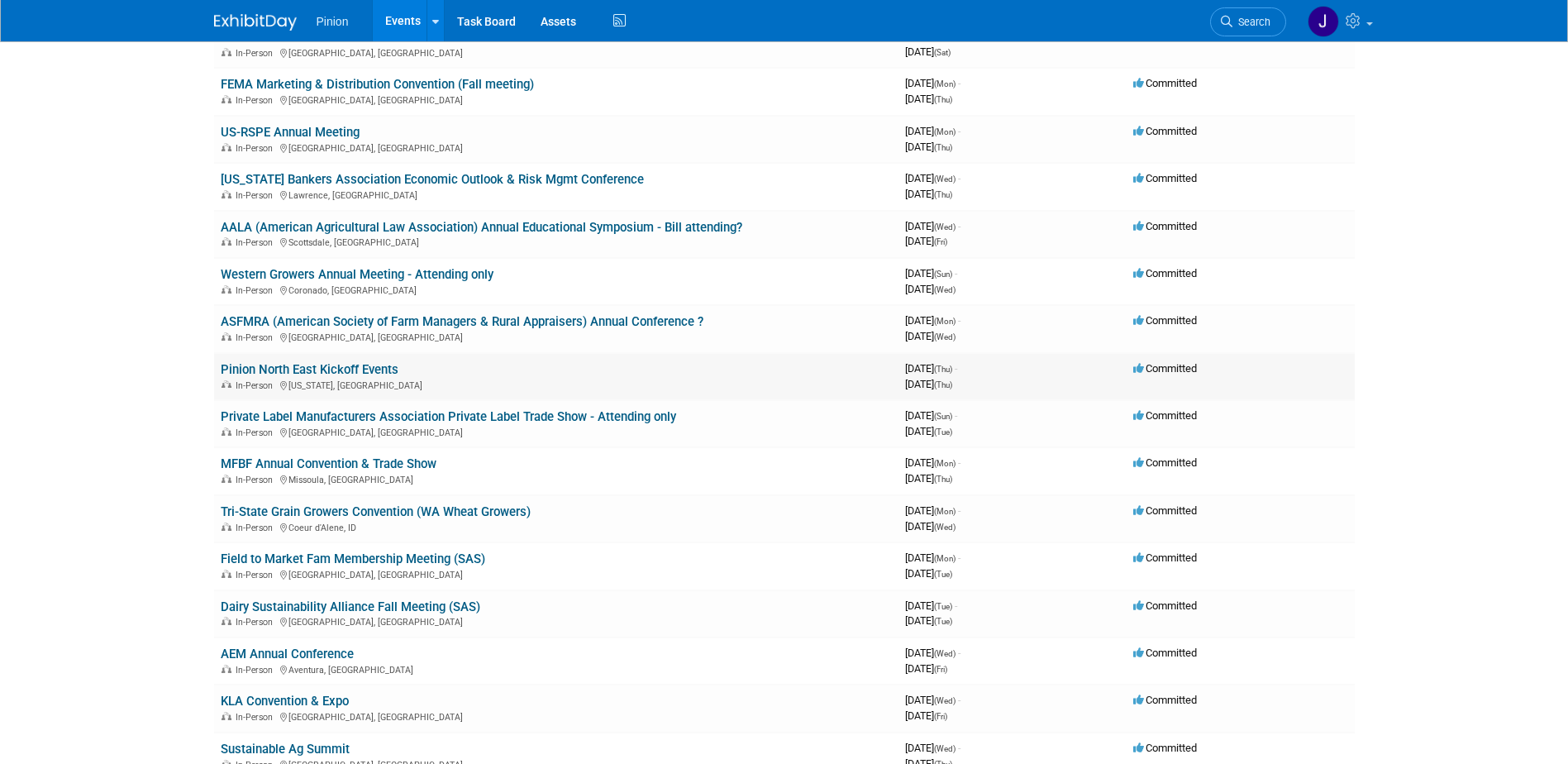
click at [337, 364] on link "Pinion North East Kickoff Events" at bounding box center [309, 370] width 178 height 15
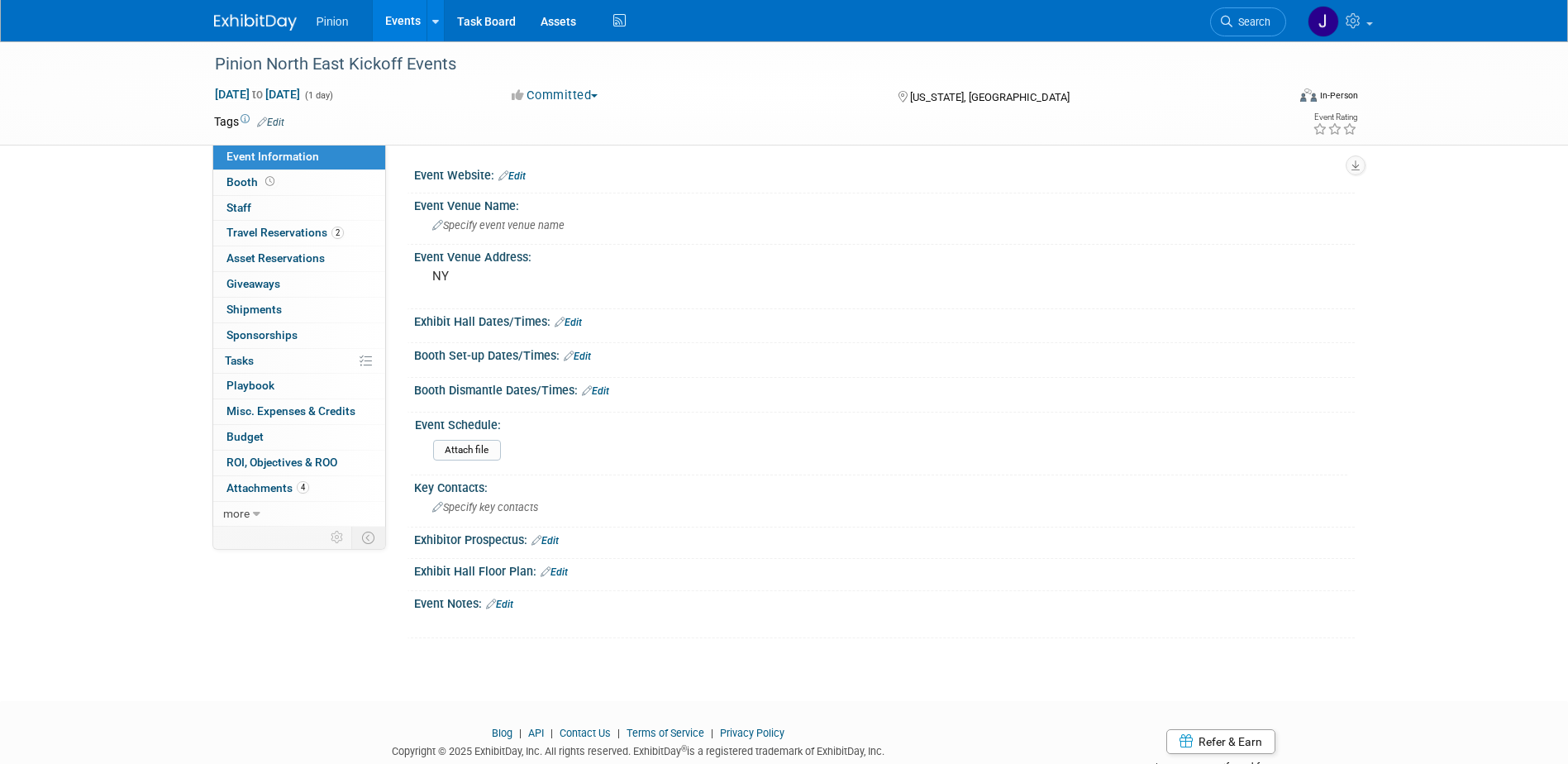
drag, startPoint x: 276, startPoint y: 18, endPoint x: 278, endPoint y: 30, distance: 12.2
click at [276, 18] on img at bounding box center [256, 23] width 83 height 17
